Goal: Transaction & Acquisition: Book appointment/travel/reservation

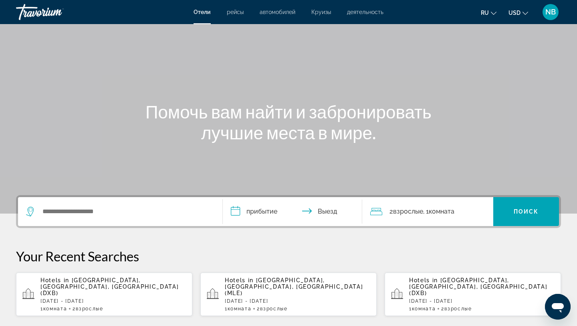
scroll to position [31, 0]
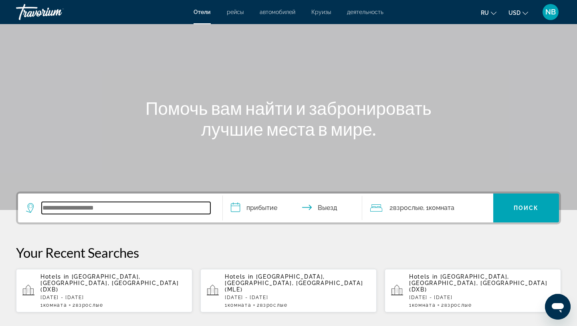
click at [121, 211] on input "Search widget" at bounding box center [126, 208] width 169 height 12
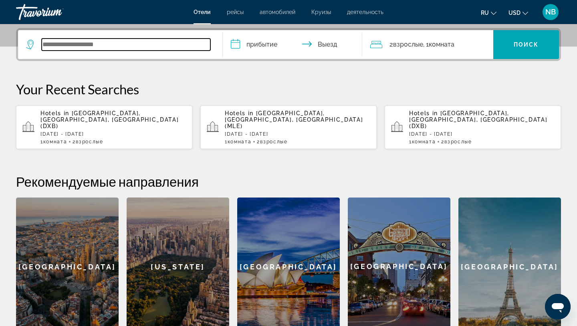
scroll to position [196, 0]
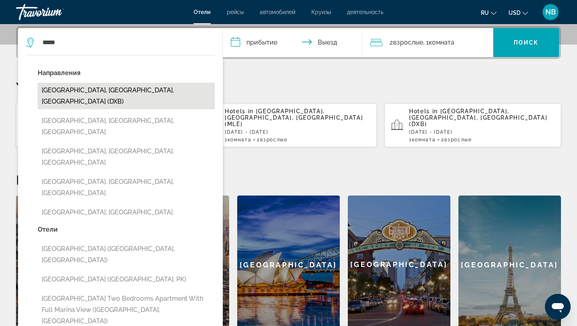
click at [141, 91] on button "[GEOGRAPHIC_DATA], [GEOGRAPHIC_DATA], [GEOGRAPHIC_DATA] (DXB)" at bounding box center [126, 96] width 177 height 26
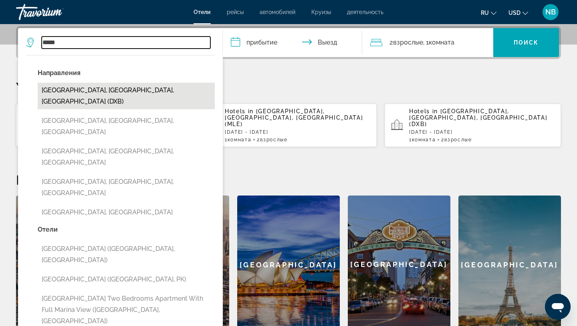
type input "**********"
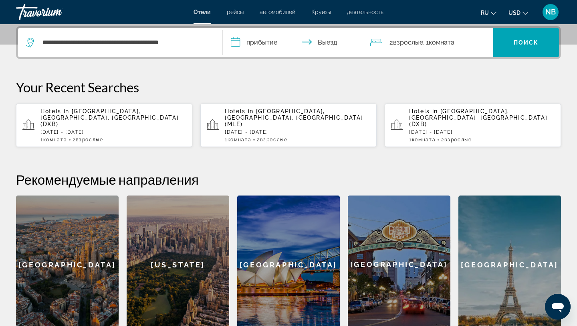
click at [263, 43] on input "**********" at bounding box center [294, 43] width 143 height 31
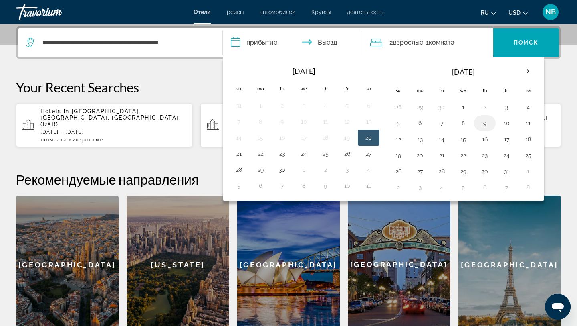
click at [486, 126] on button "9" at bounding box center [485, 122] width 13 height 11
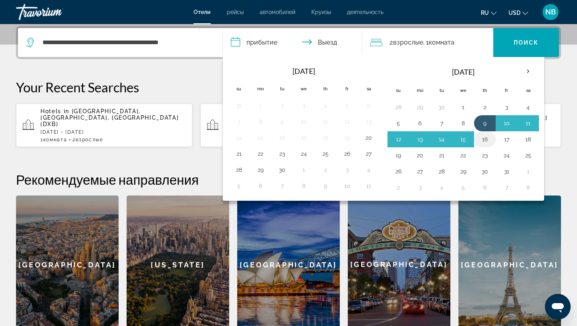
click at [486, 144] on button "16" at bounding box center [485, 139] width 13 height 11
type input "**********"
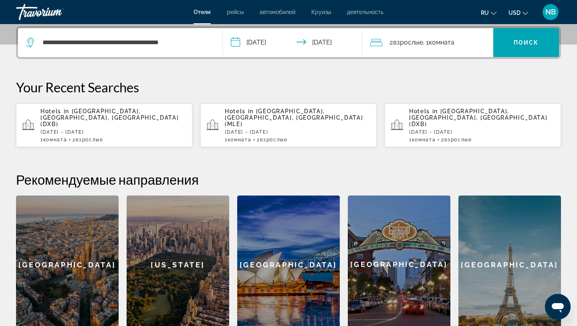
click at [474, 43] on div "2 Взрослый Взрослые , 1 Комната номера" at bounding box center [431, 42] width 123 height 11
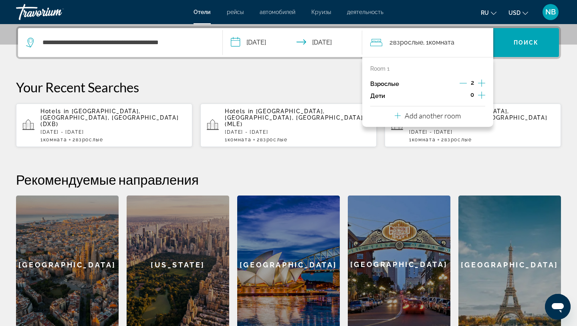
click at [483, 94] on icon "Increment children" at bounding box center [481, 95] width 7 height 10
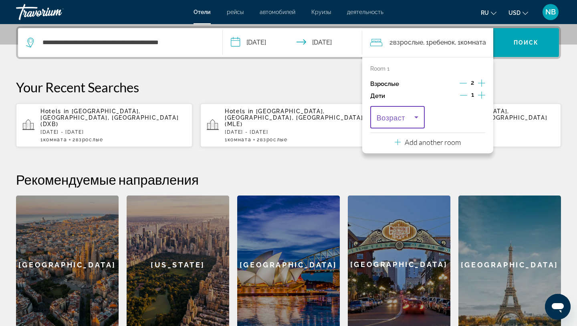
click at [417, 116] on icon "Travelers: 2 adults, 1 child" at bounding box center [417, 117] width 4 height 2
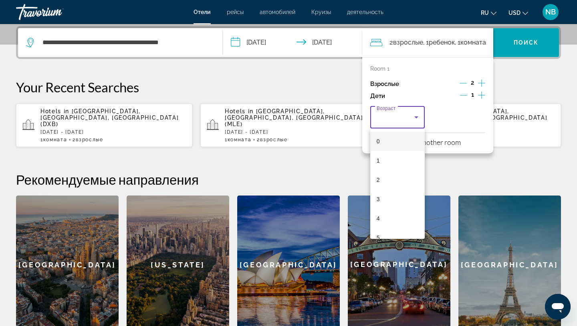
click at [465, 95] on div at bounding box center [288, 163] width 577 height 326
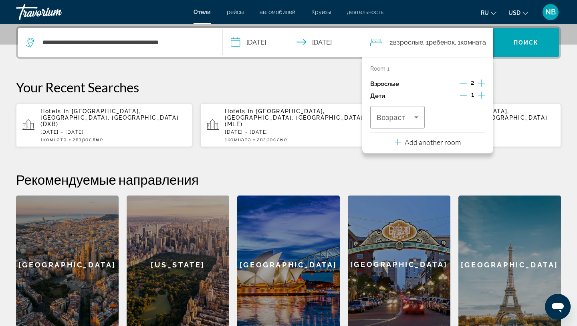
click at [465, 95] on icon "Decrement children" at bounding box center [463, 94] width 7 height 7
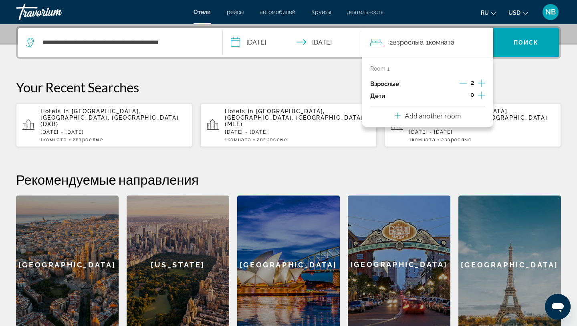
click at [511, 88] on p "Your Recent Searches" at bounding box center [288, 87] width 545 height 16
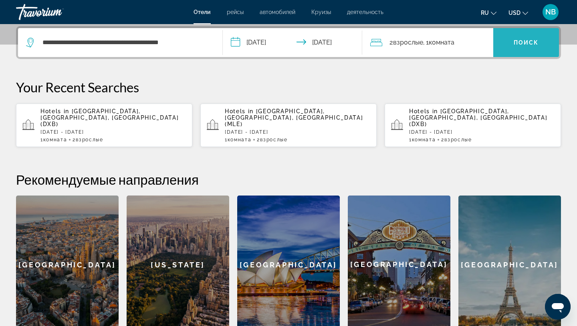
click at [532, 47] on span "Search widget" at bounding box center [527, 42] width 66 height 19
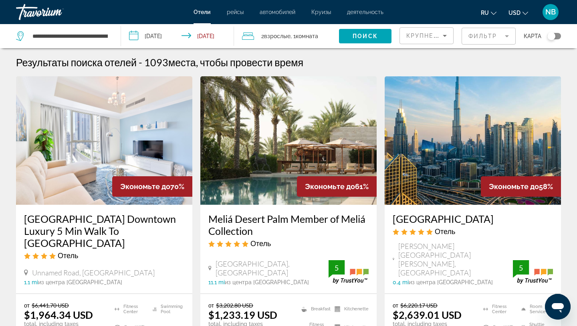
click at [508, 37] on mat-form-field "Фильтр" at bounding box center [489, 36] width 54 height 17
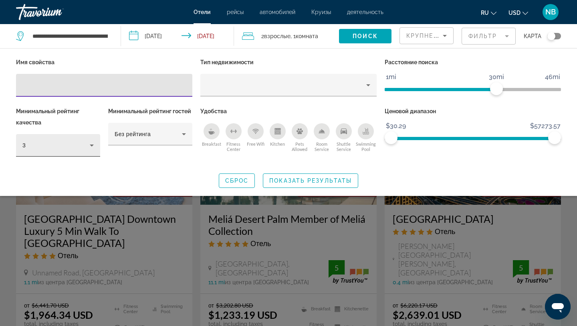
click at [83, 140] on div "3" at bounding box center [57, 145] width 71 height 22
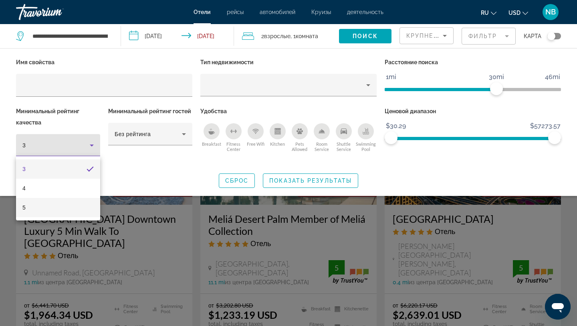
click at [63, 204] on mat-option "5" at bounding box center [58, 207] width 84 height 19
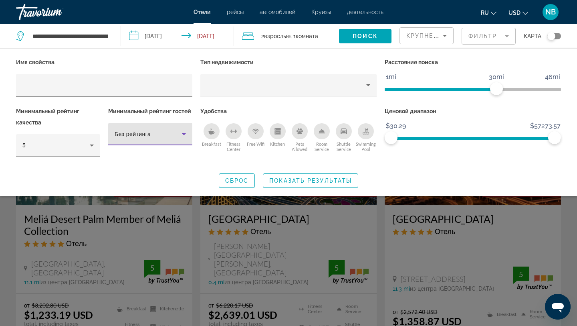
click at [168, 129] on div "Без рейтинга" at bounding box center [148, 134] width 67 height 10
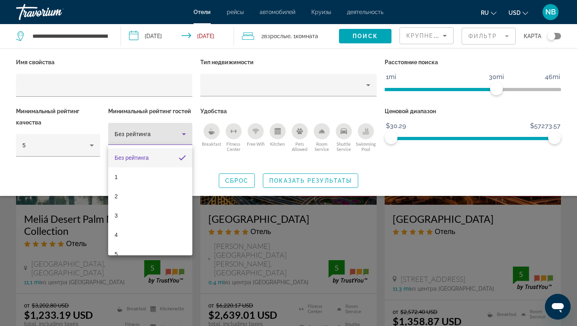
click at [170, 130] on div at bounding box center [288, 163] width 577 height 326
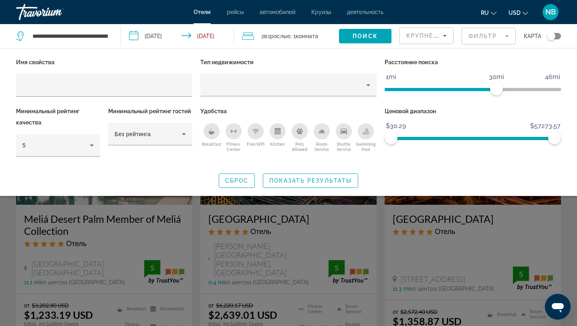
click at [196, 237] on div "Search widget" at bounding box center [288, 222] width 577 height 205
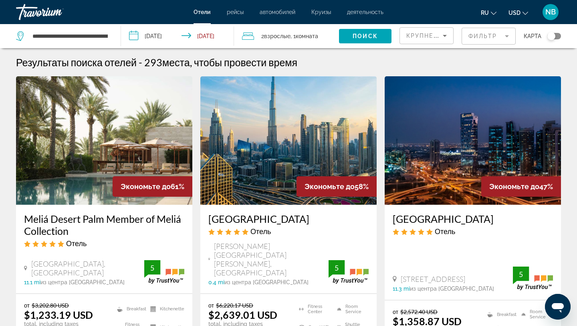
click at [308, 148] on img "Main content" at bounding box center [288, 140] width 176 height 128
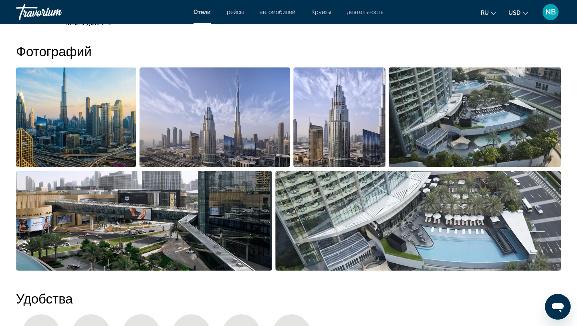
scroll to position [412, 0]
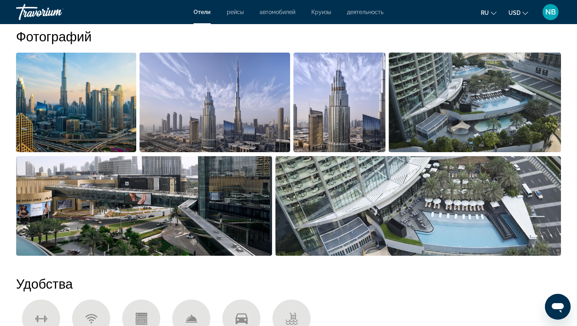
click at [400, 208] on img "Open full-screen image slider" at bounding box center [418, 205] width 286 height 99
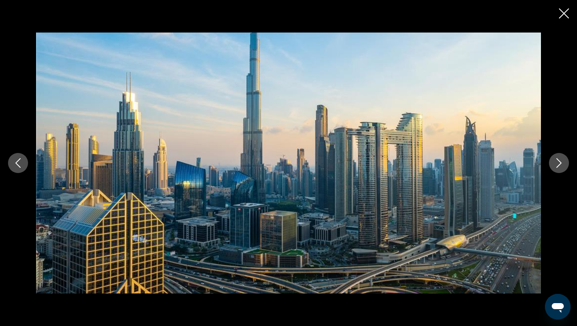
click at [559, 160] on icon "Next image" at bounding box center [559, 163] width 5 height 10
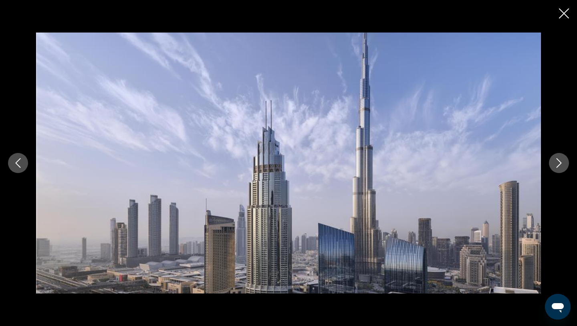
click at [559, 160] on icon "Next image" at bounding box center [559, 163] width 5 height 10
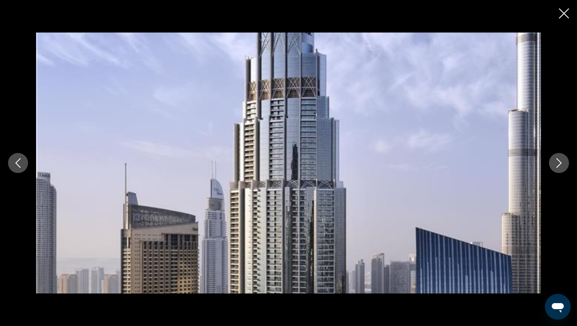
click at [559, 160] on icon "Next image" at bounding box center [559, 163] width 5 height 10
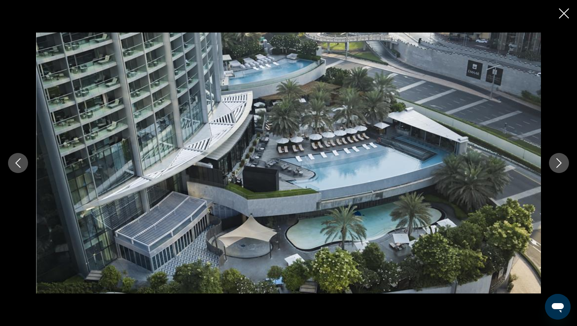
click at [559, 160] on icon "Next image" at bounding box center [559, 163] width 5 height 10
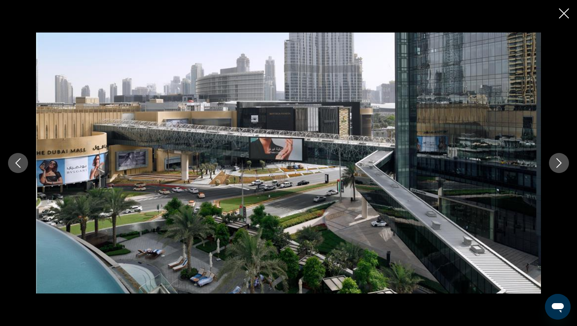
click at [559, 160] on icon "Next image" at bounding box center [559, 163] width 5 height 10
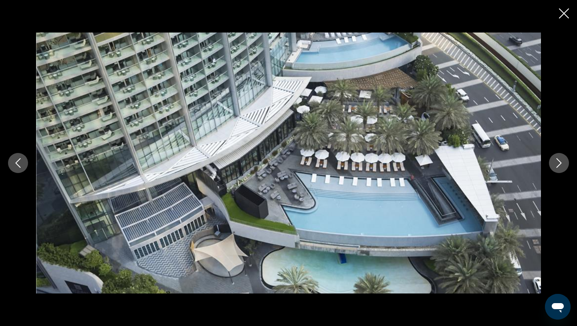
click at [562, 17] on icon "Close slideshow" at bounding box center [564, 13] width 10 height 10
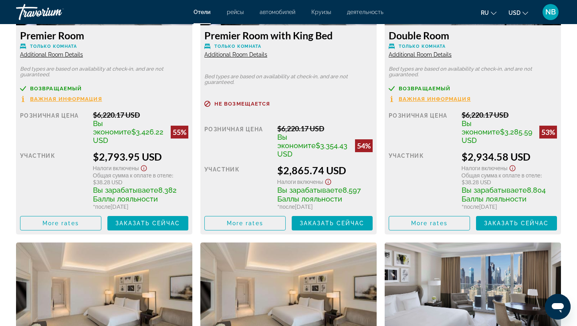
scroll to position [1541, 0]
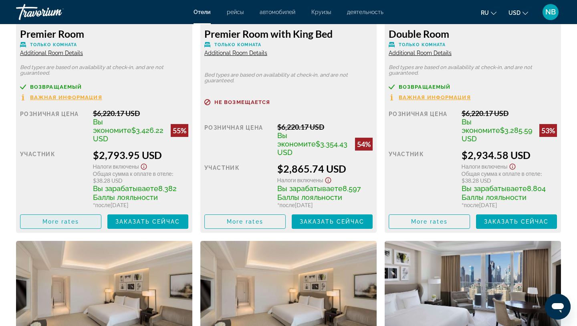
click at [77, 218] on span "More rates" at bounding box center [61, 221] width 36 height 6
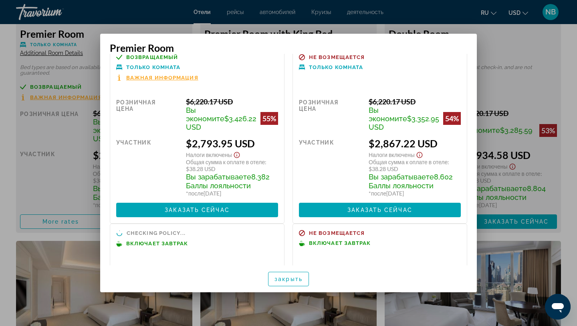
scroll to position [0, 0]
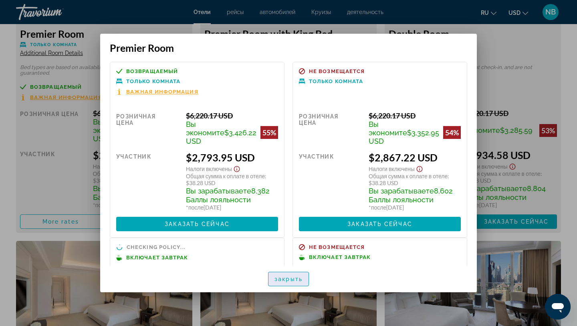
click at [289, 278] on span "закрыть" at bounding box center [289, 278] width 28 height 6
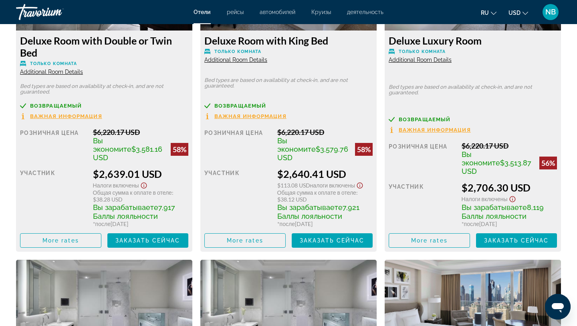
scroll to position [1216, 0]
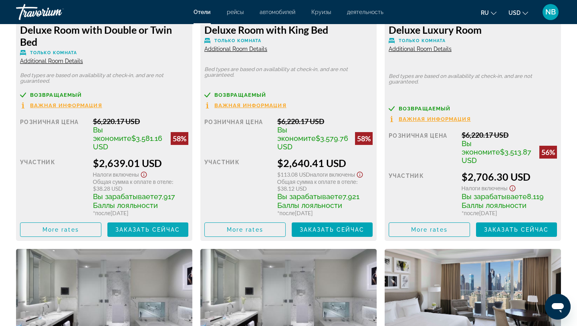
click at [163, 224] on span "Main content" at bounding box center [147, 229] width 81 height 19
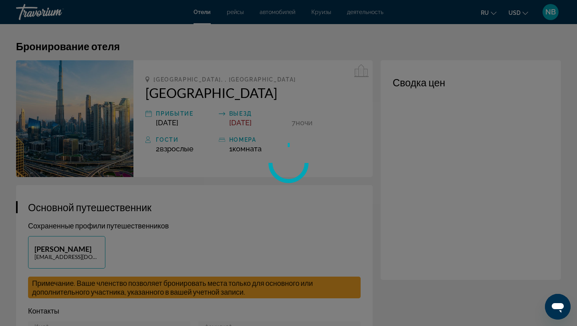
click at [430, 129] on div at bounding box center [288, 163] width 577 height 326
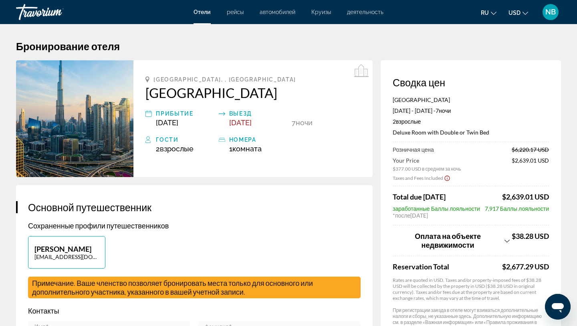
click at [285, 12] on span "автомобилей" at bounding box center [278, 12] width 36 height 6
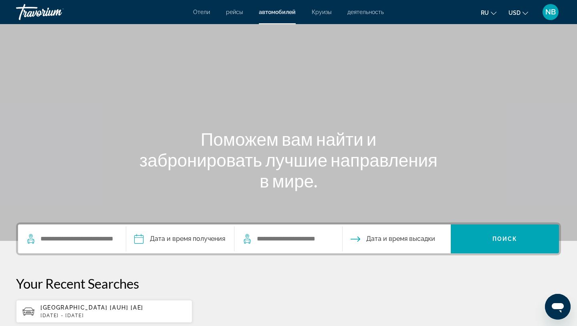
click at [322, 12] on span "Круизы" at bounding box center [322, 12] width 20 height 6
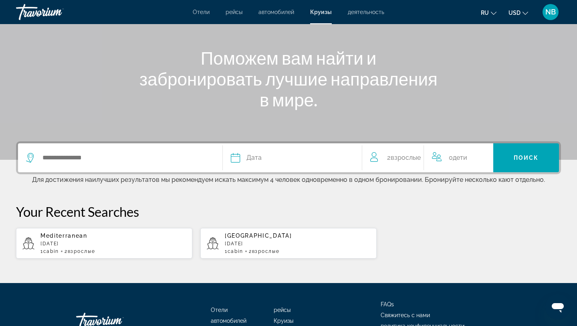
scroll to position [82, 0]
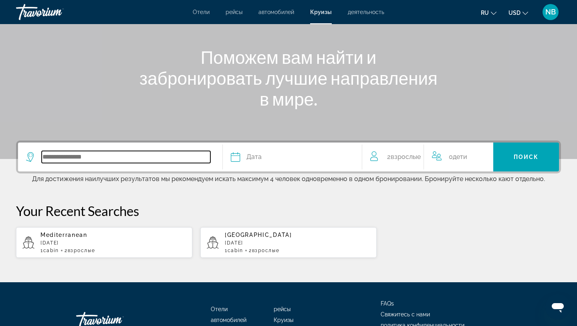
click at [129, 152] on input "Search widget" at bounding box center [126, 157] width 169 height 12
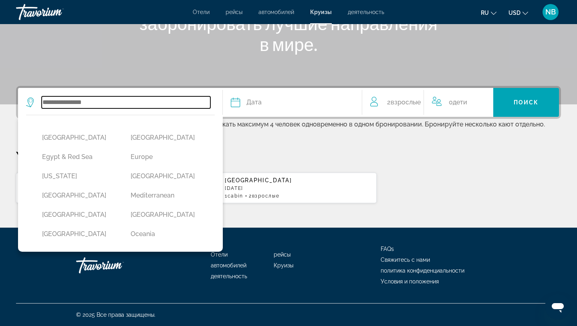
scroll to position [110, 0]
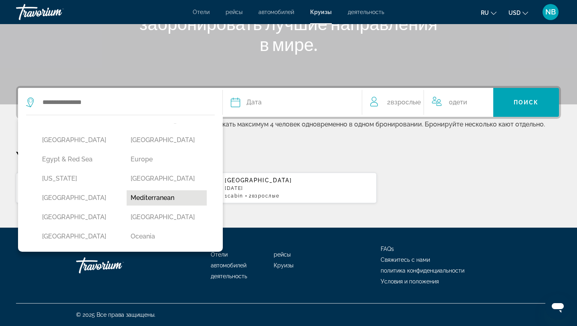
click at [167, 197] on button "Mediterranean" at bounding box center [167, 197] width 81 height 15
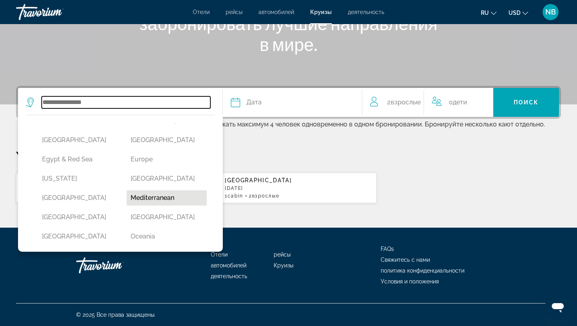
type input "**********"
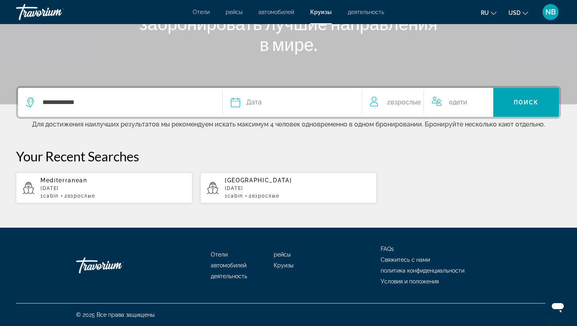
click at [306, 101] on div "Дата" at bounding box center [292, 102] width 123 height 11
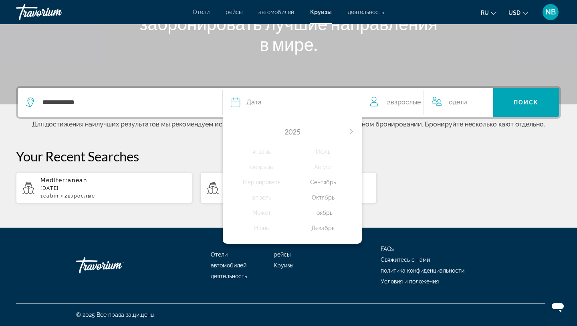
click at [326, 196] on div "Октябрь" at bounding box center [323, 197] width 61 height 14
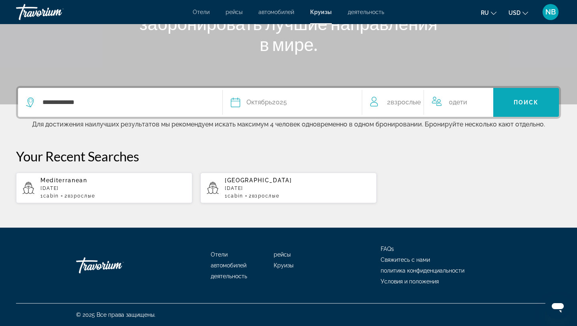
click at [529, 103] on span "Поиск" at bounding box center [526, 102] width 25 height 6
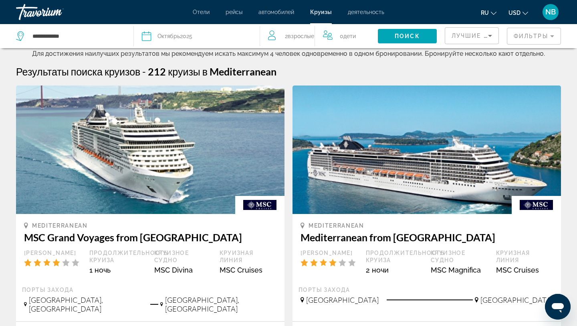
click at [538, 34] on mat-form-field "Фильтры" at bounding box center [534, 36] width 54 height 17
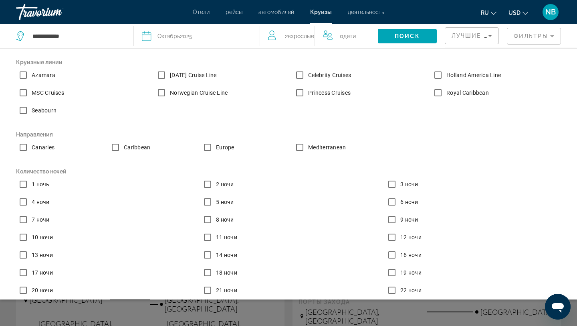
scroll to position [87, 0]
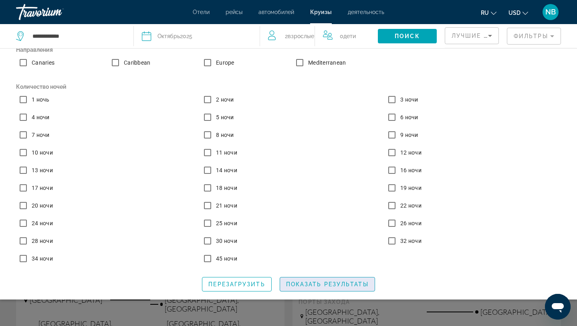
click at [325, 283] on span "Показать результаты" at bounding box center [327, 284] width 83 height 6
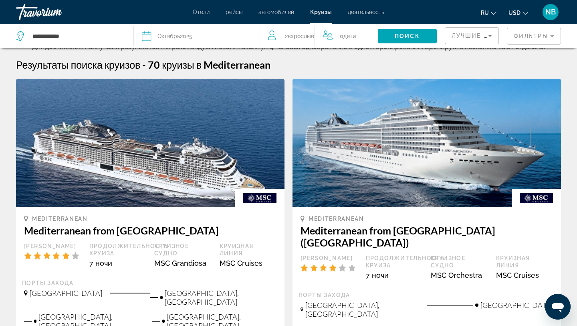
scroll to position [0, 0]
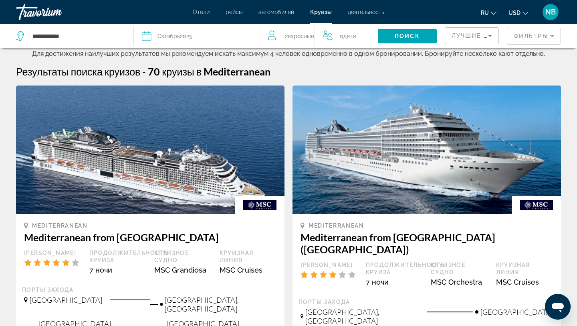
click at [368, 11] on span "деятельность" at bounding box center [366, 12] width 36 height 6
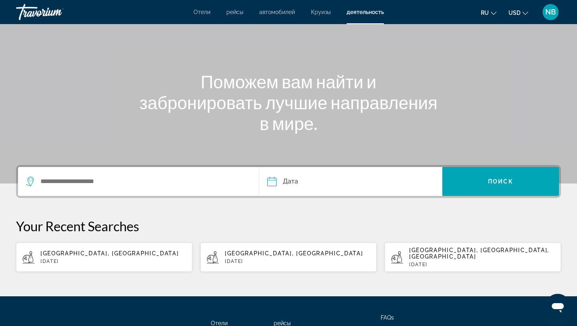
scroll to position [56, 0]
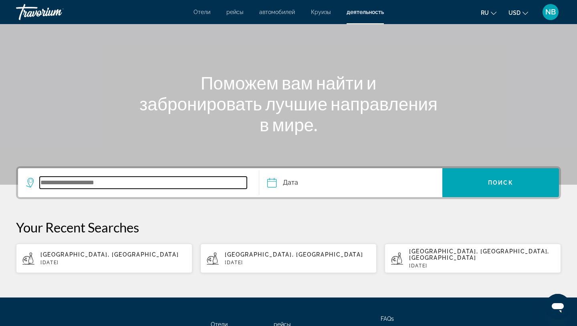
click at [162, 181] on input "Search widget" at bounding box center [143, 182] width 207 height 12
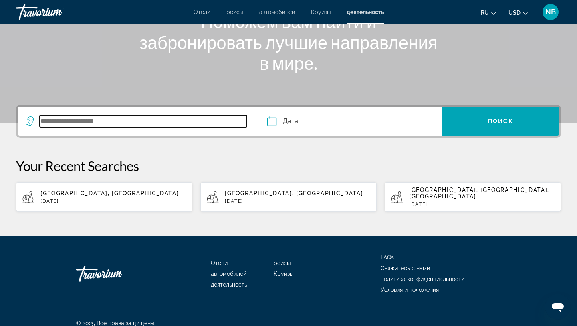
scroll to position [119, 0]
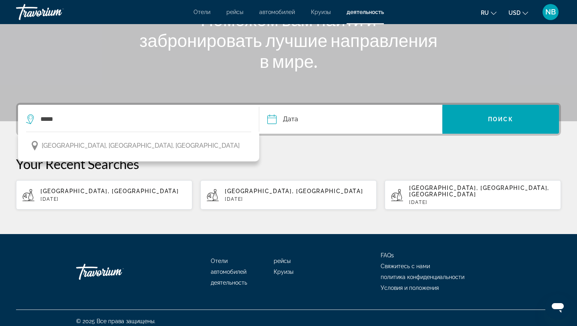
click at [130, 146] on button "[GEOGRAPHIC_DATA], [GEOGRAPHIC_DATA], [GEOGRAPHIC_DATA]" at bounding box center [138, 145] width 225 height 15
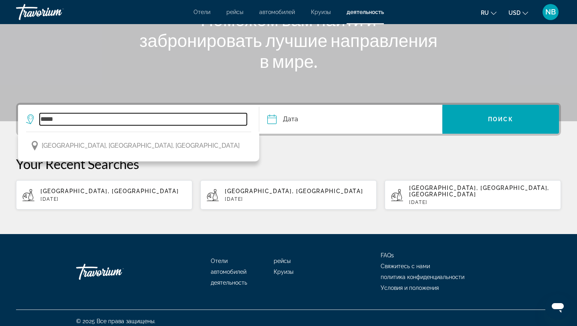
type input "**********"
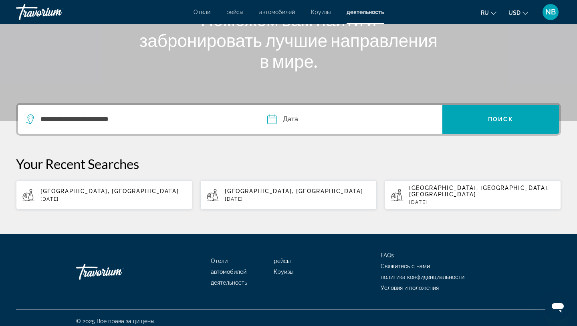
click at [332, 118] on input "Date" at bounding box center [310, 120] width 91 height 31
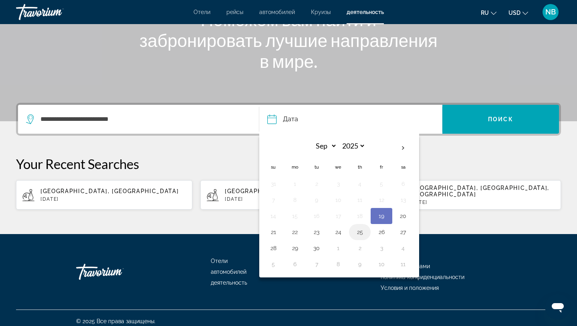
click at [361, 235] on button "25" at bounding box center [360, 231] width 13 height 11
type input "**********"
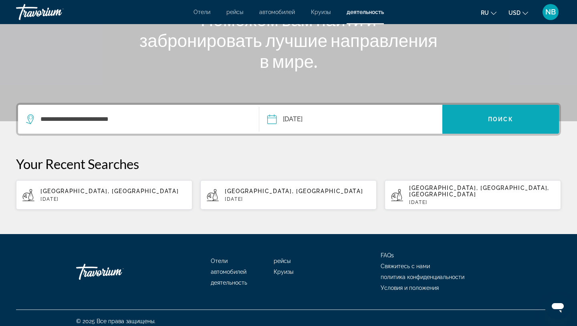
click at [507, 123] on span "Search widget" at bounding box center [501, 118] width 117 height 19
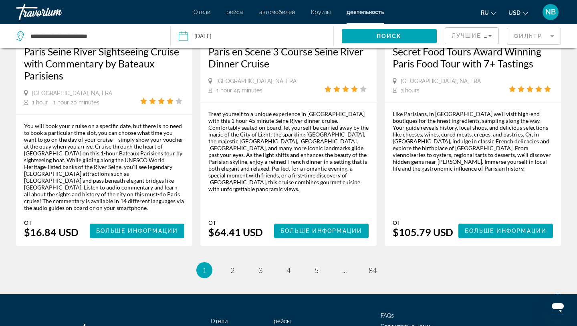
scroll to position [1277, 0]
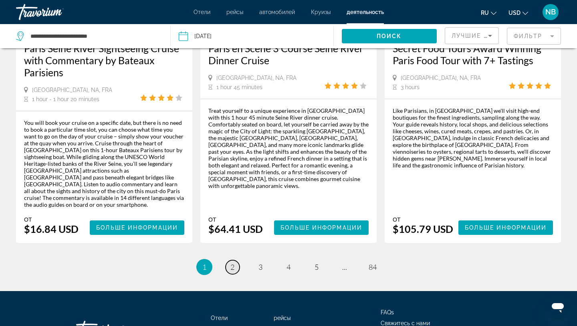
click at [232, 262] on span "2" at bounding box center [233, 266] width 4 height 9
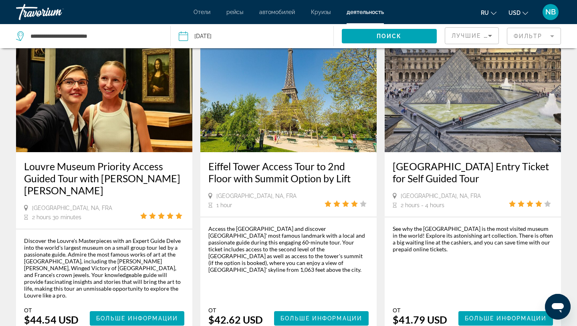
scroll to position [1132, 0]
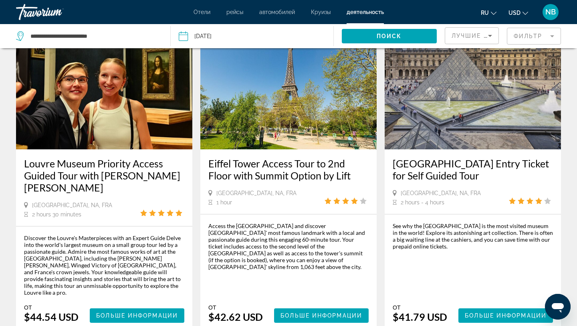
click at [549, 36] on mat-form-field "Фильтр" at bounding box center [534, 36] width 54 height 17
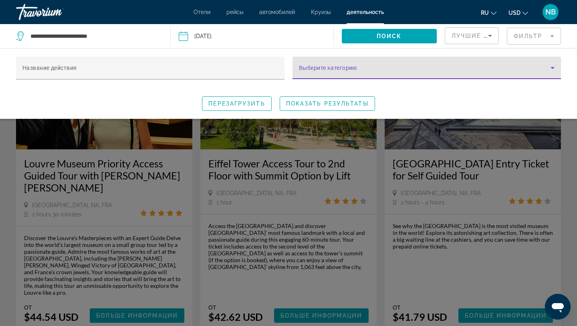
click at [370, 69] on span "Search widget" at bounding box center [425, 71] width 252 height 10
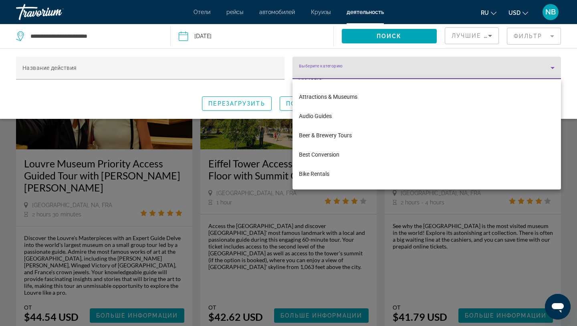
scroll to position [227, 0]
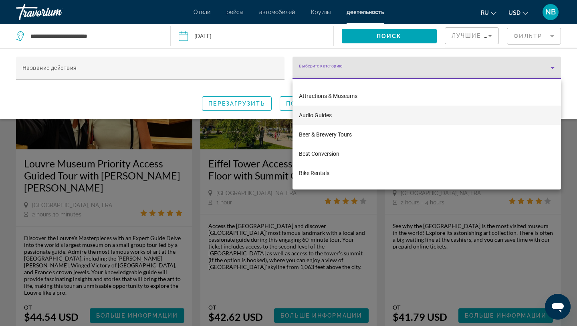
click at [341, 115] on mat-option "Audio Guides" at bounding box center [427, 114] width 269 height 19
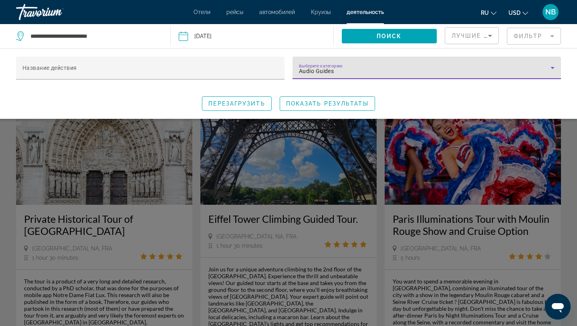
click at [508, 69] on div "Audio Guides" at bounding box center [425, 71] width 252 height 10
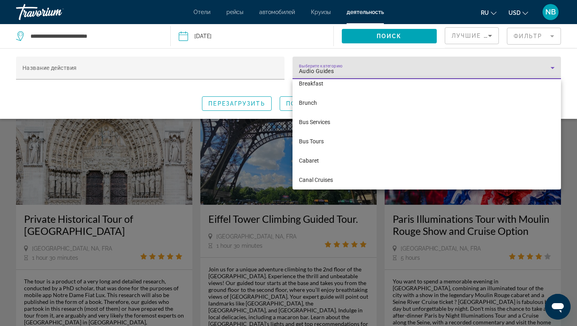
scroll to position [364, 0]
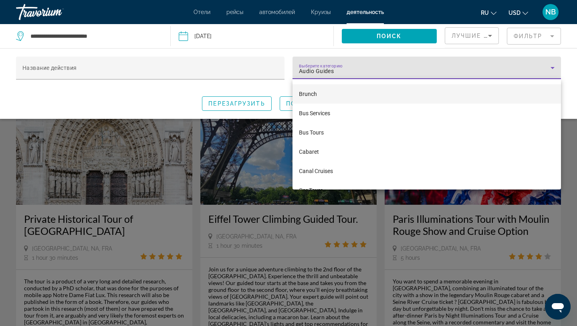
click at [326, 94] on mat-option "Brunch" at bounding box center [427, 93] width 269 height 19
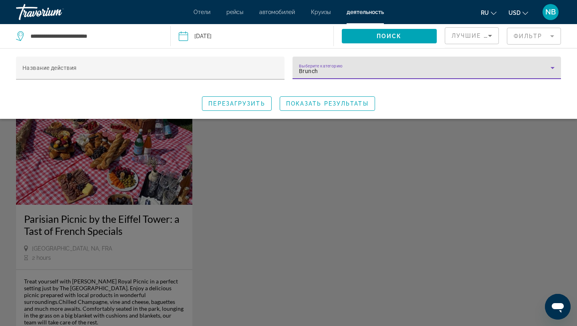
click at [538, 63] on div "Выберите категорию Brunch" at bounding box center [427, 68] width 256 height 22
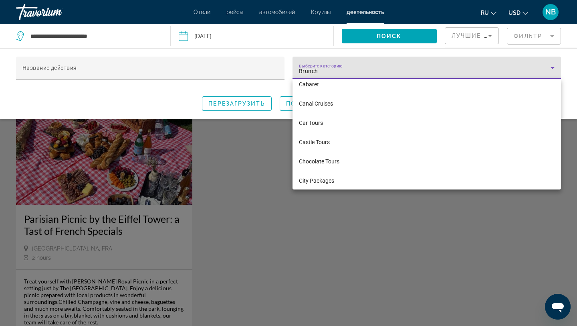
scroll to position [437, 0]
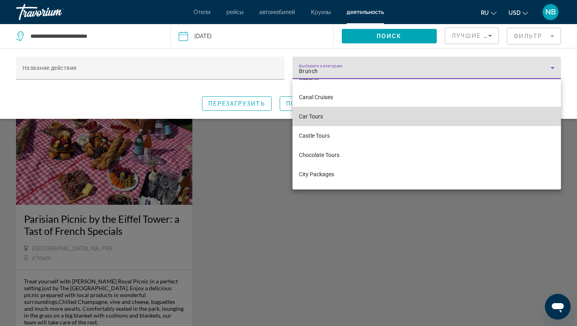
click at [316, 120] on span "Car Tours" at bounding box center [311, 116] width 24 height 10
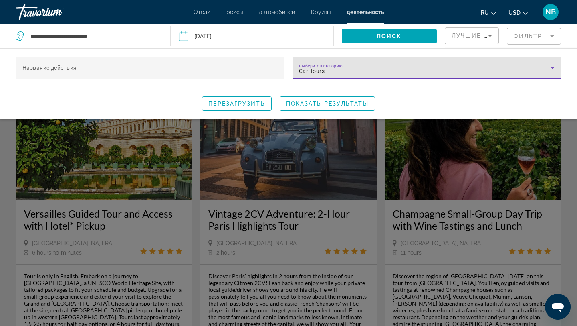
scroll to position [6, 0]
click at [508, 68] on div "Car Tours" at bounding box center [425, 71] width 252 height 10
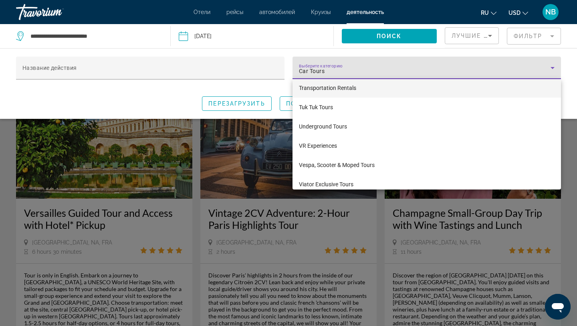
scroll to position [2759, 0]
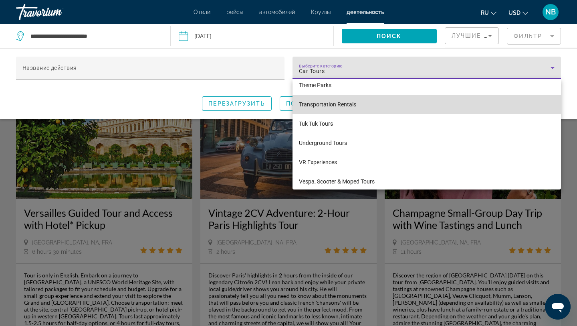
click at [366, 104] on mat-option "Transportation Rentals" at bounding box center [427, 104] width 269 height 19
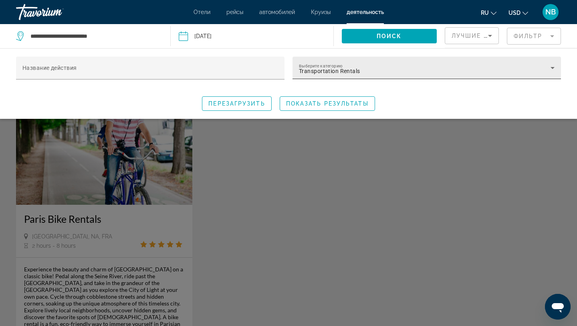
click at [467, 66] on div "Выберите категорию Transportation Rentals" at bounding box center [427, 68] width 256 height 22
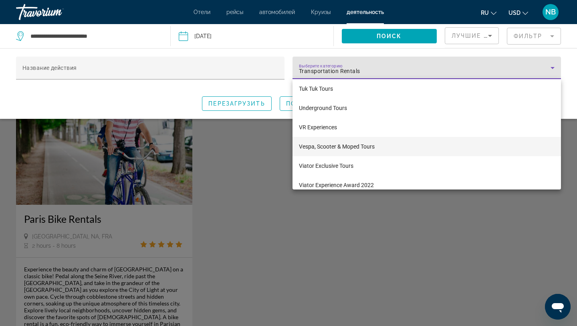
scroll to position [2794, 0]
click at [241, 192] on div at bounding box center [288, 163] width 577 height 326
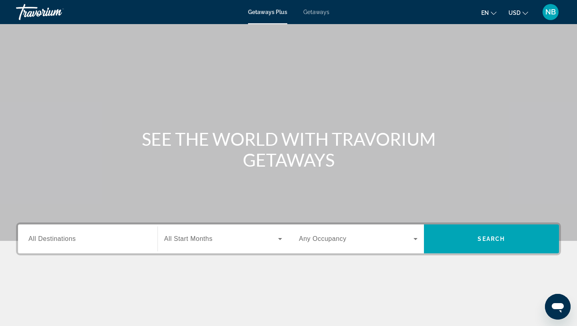
click at [319, 13] on span "Getaways" at bounding box center [317, 12] width 26 height 6
click at [88, 241] on input "Destination All Destinations" at bounding box center [87, 239] width 119 height 10
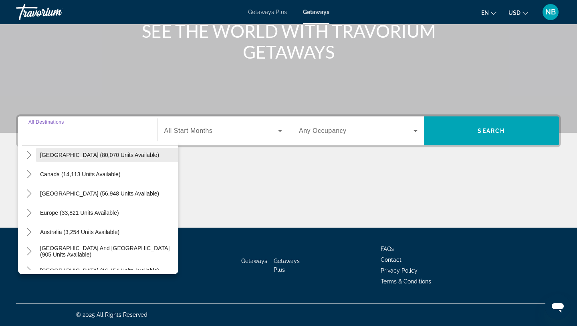
scroll to position [47, 0]
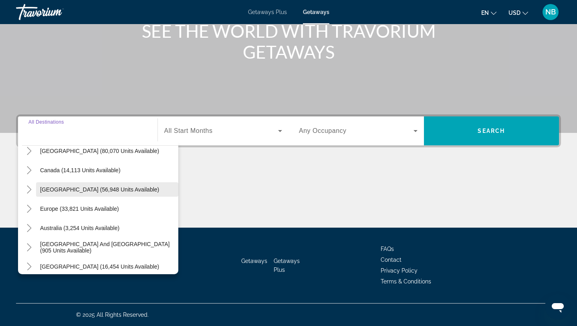
click at [94, 190] on span "Caribbean & Atlantic Islands (56,948 units available)" at bounding box center [99, 189] width 119 height 6
type input "**********"
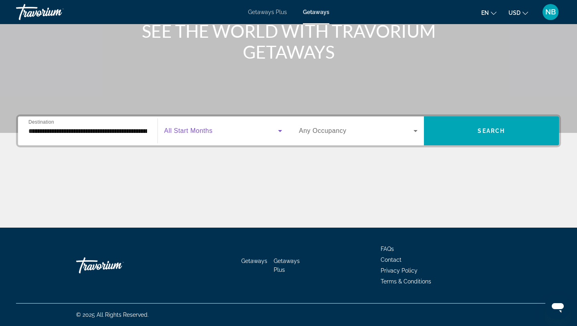
click at [247, 132] on span "Search widget" at bounding box center [221, 131] width 114 height 10
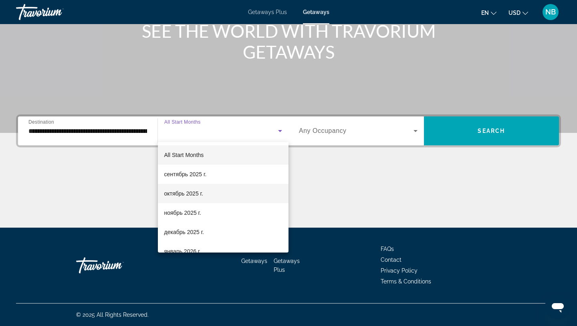
click at [213, 193] on mat-option "октябрь 2025 г." at bounding box center [223, 193] width 131 height 19
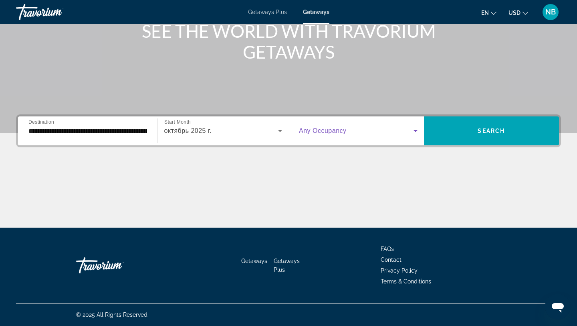
click at [379, 130] on span "Search widget" at bounding box center [356, 131] width 115 height 10
